Goal: Transaction & Acquisition: Download file/media

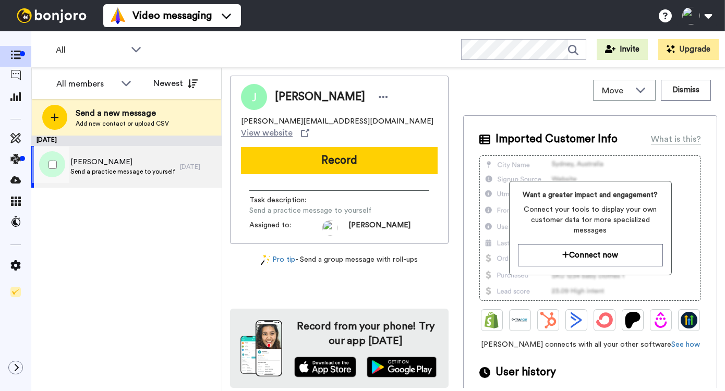
click at [130, 179] on div "[PERSON_NAME] a practice message to yourself" at bounding box center [105, 167] width 149 height 42
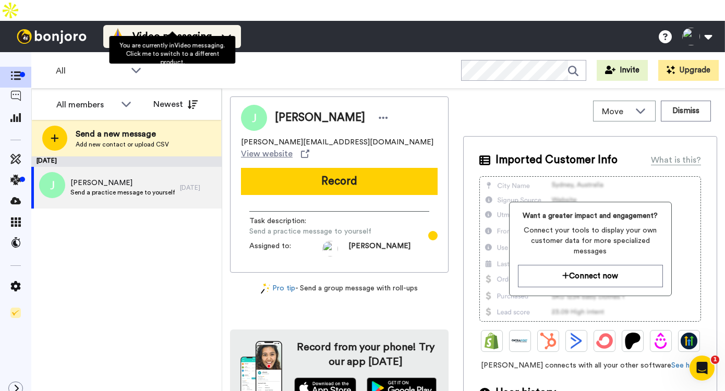
click at [162, 29] on span "Video messaging" at bounding box center [171, 36] width 79 height 15
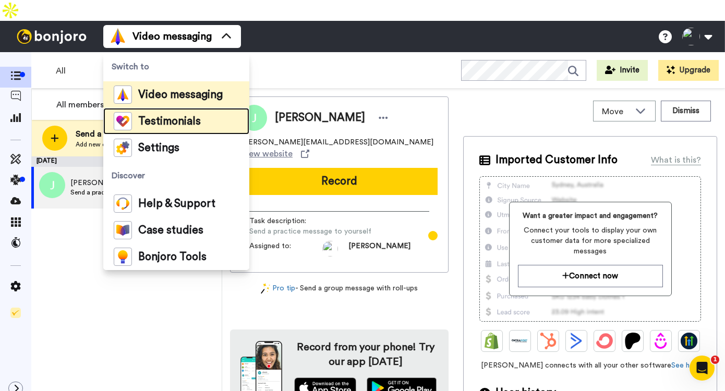
click at [152, 116] on span "Testimonials" at bounding box center [169, 121] width 63 height 10
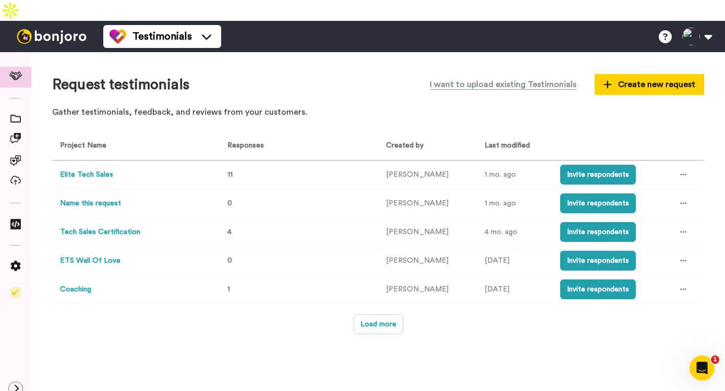
click at [98, 169] on button "Elite Tech Sales" at bounding box center [86, 174] width 53 height 11
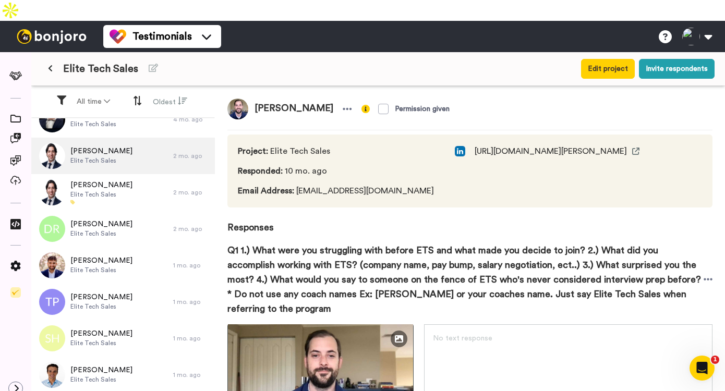
scroll to position [106, 0]
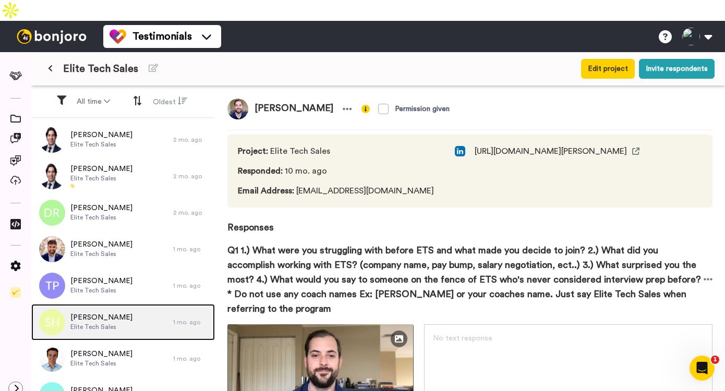
click at [137, 304] on div "[PERSON_NAME] Elite Tech Sales" at bounding box center [102, 322] width 142 height 36
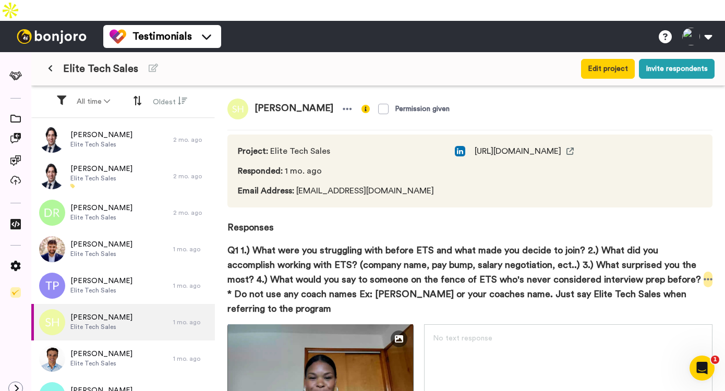
click at [705, 274] on icon at bounding box center [707, 279] width 9 height 10
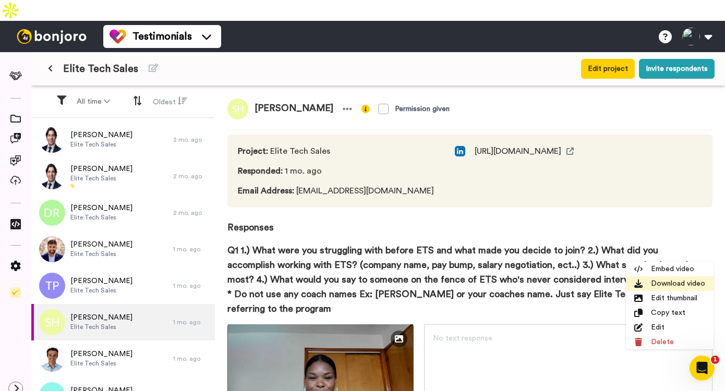
click at [679, 285] on li "Download video" at bounding box center [670, 283] width 88 height 15
